Goal: Transaction & Acquisition: Purchase product/service

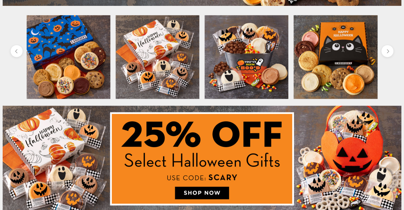
scroll to position [202, 0]
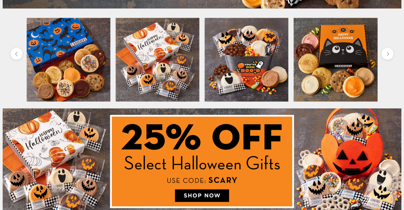
click at [198, 196] on img at bounding box center [202, 161] width 399 height 106
click at [197, 197] on img at bounding box center [202, 161] width 399 height 106
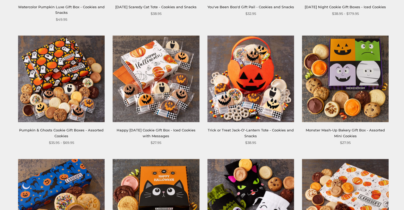
scroll to position [181, 0]
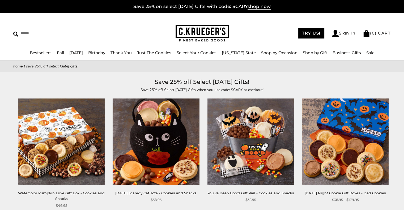
click at [49, 157] on img at bounding box center [61, 142] width 87 height 87
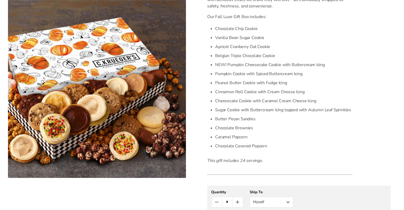
scroll to position [171, 0]
